Goal: Task Accomplishment & Management: Manage account settings

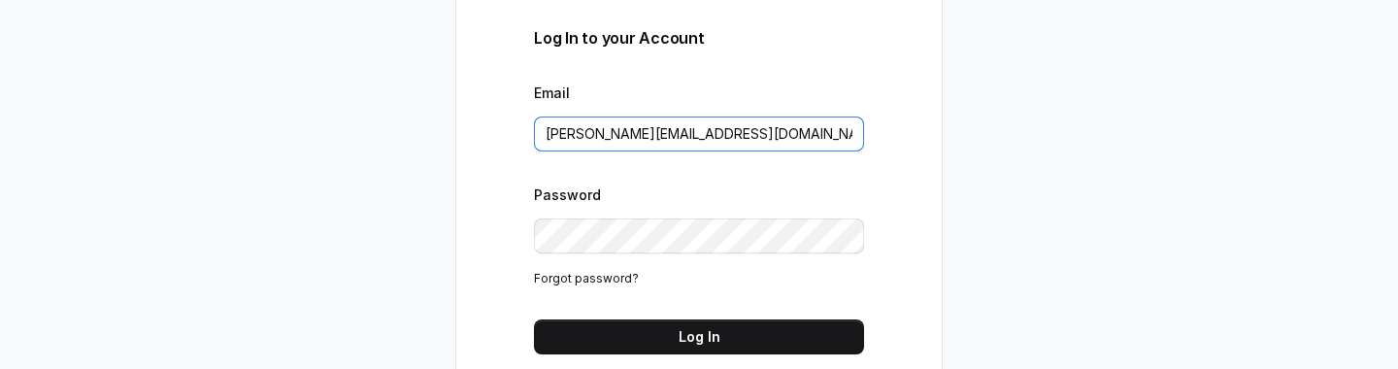
click at [686, 131] on input "abhinav@trysuperdash.com" at bounding box center [699, 133] width 330 height 35
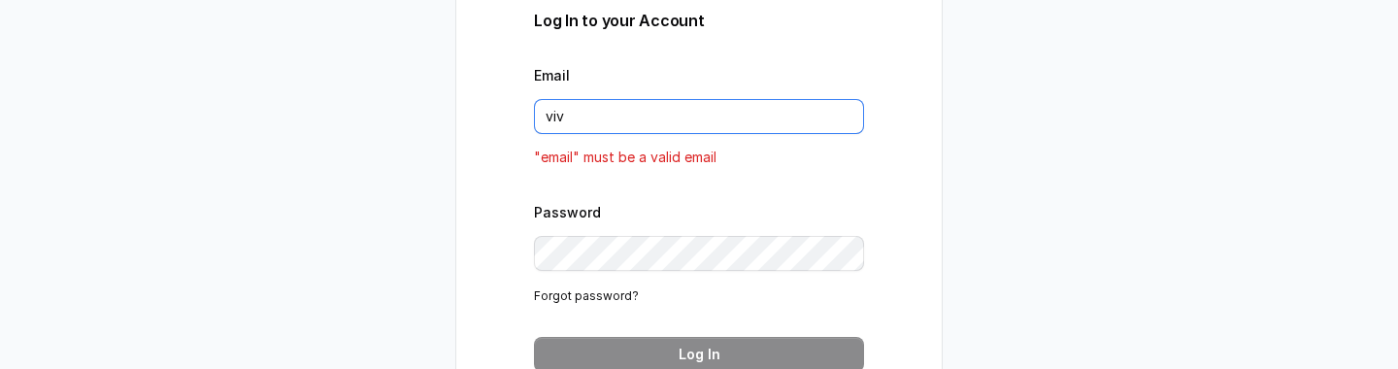
type input "vivek@trysuperdash.com"
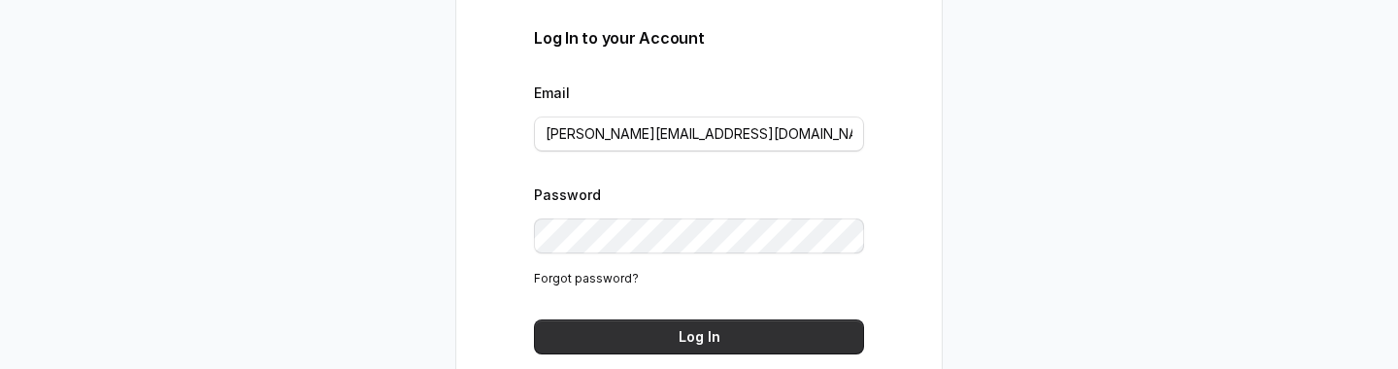
click at [723, 349] on button "Log In" at bounding box center [699, 336] width 330 height 35
